Goal: Navigation & Orientation: Find specific page/section

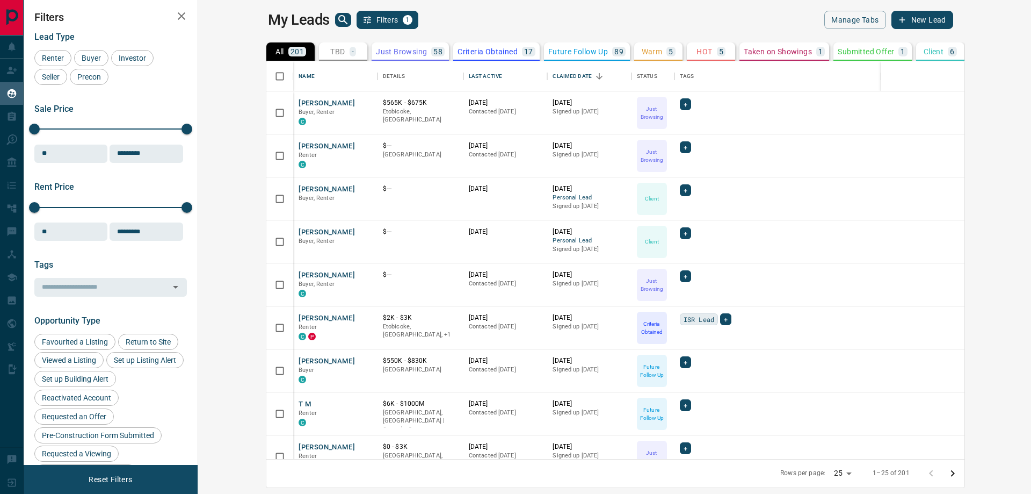
scroll to position [389, 820]
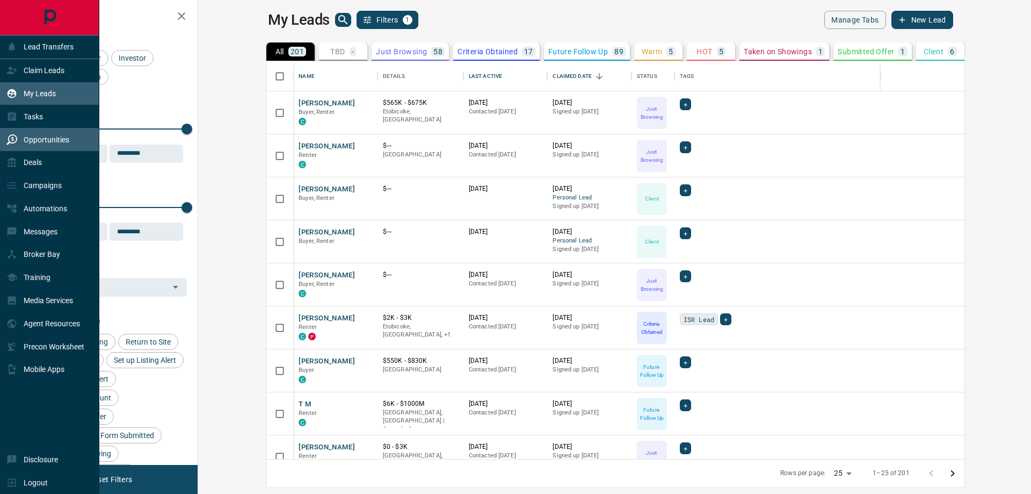
click at [32, 135] on p "Opportunities" at bounding box center [47, 139] width 46 height 9
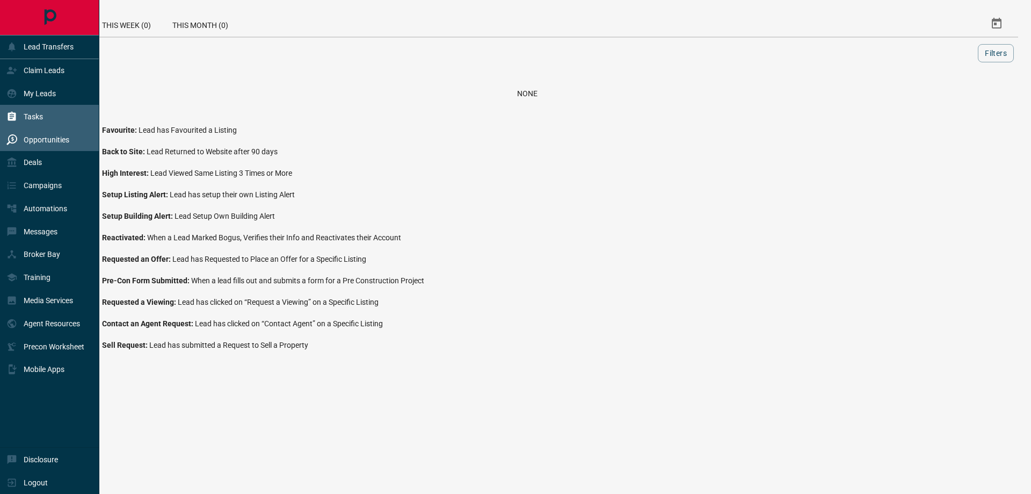
click at [41, 109] on div "Tasks" at bounding box center [24, 116] width 37 height 18
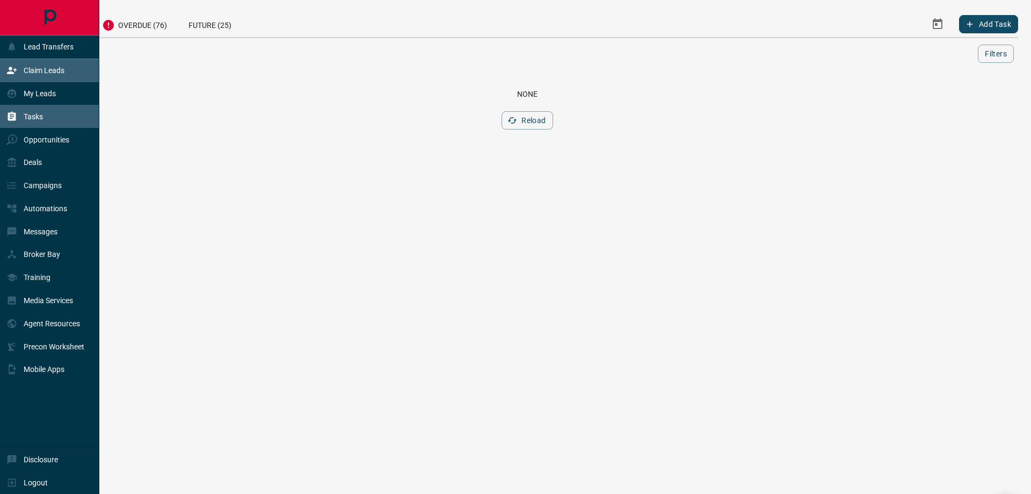
click at [62, 72] on p "Claim Leads" at bounding box center [44, 70] width 41 height 9
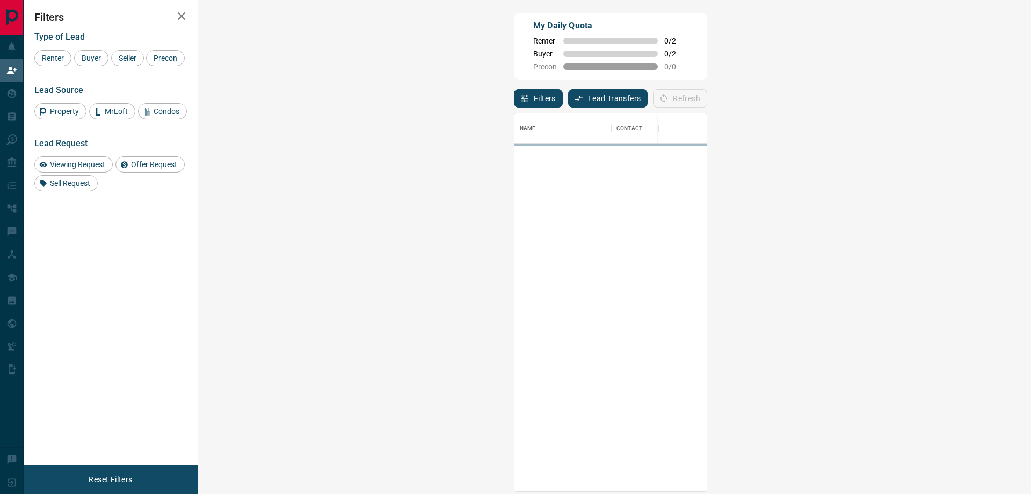
scroll to position [370, 802]
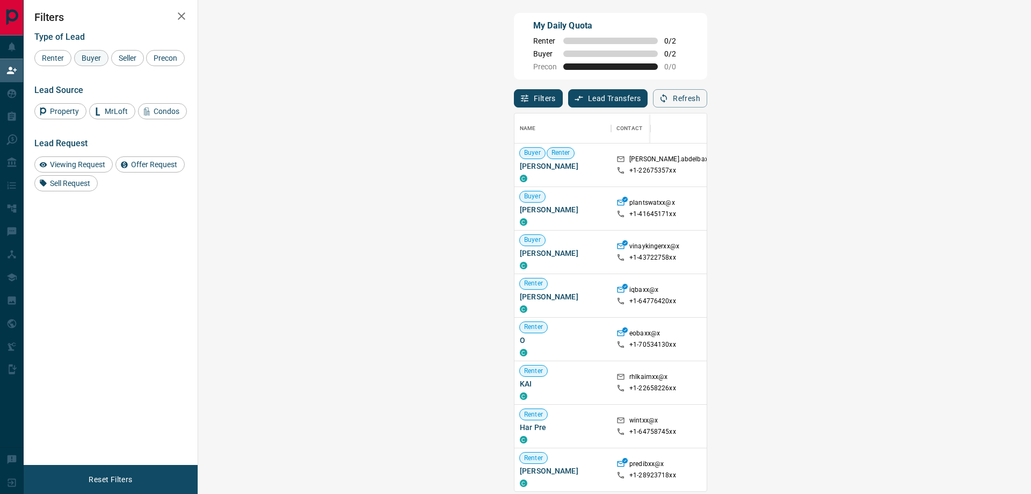
click at [86, 55] on span "Buyer" at bounding box center [91, 58] width 27 height 9
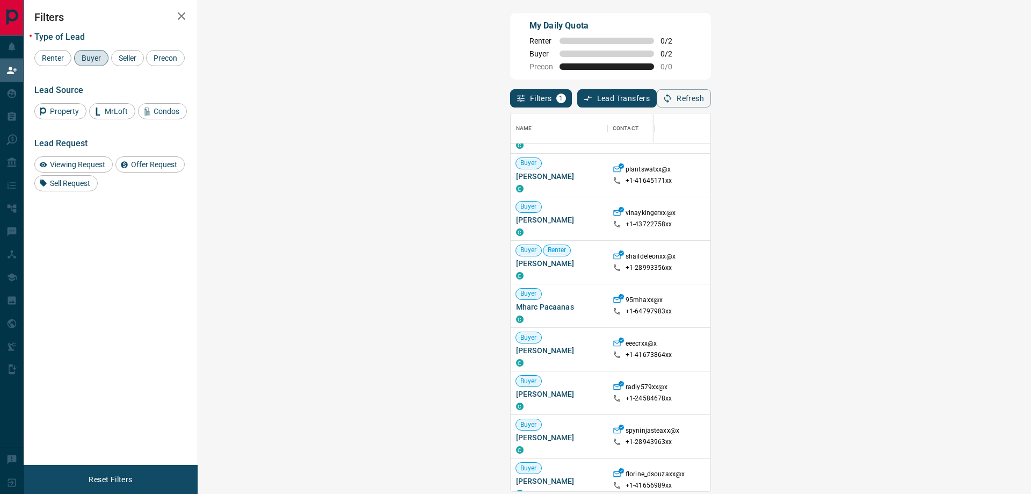
scroll to position [0, 0]
